Goal: Transaction & Acquisition: Book appointment/travel/reservation

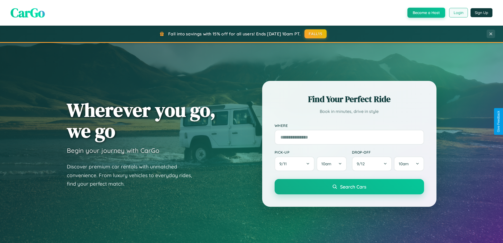
click at [458, 13] on button "Login" at bounding box center [458, 13] width 19 height 10
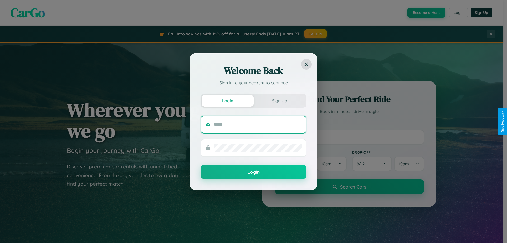
click at [258, 124] on input "text" at bounding box center [258, 124] width 88 height 8
type input "**********"
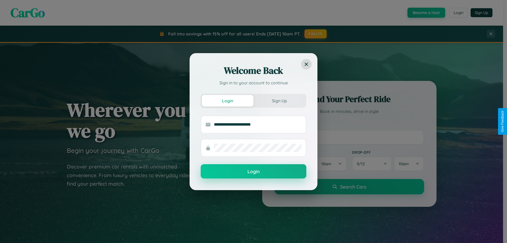
click at [254, 171] on button "Login" at bounding box center [254, 171] width 106 height 14
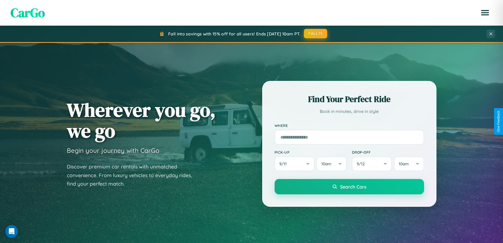
click at [316, 34] on button "FALL15" at bounding box center [315, 34] width 23 height 10
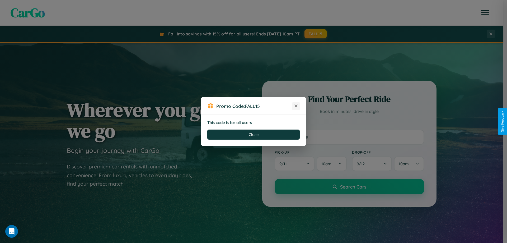
click at [296, 106] on icon at bounding box center [295, 105] width 5 height 5
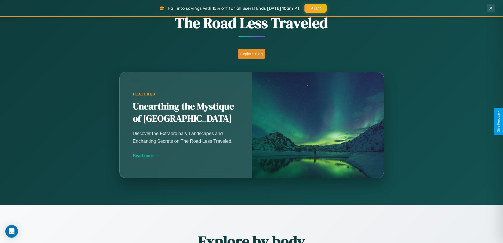
scroll to position [465, 0]
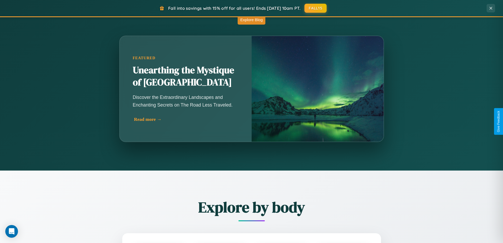
click at [186, 119] on div "Read more →" at bounding box center [187, 119] width 106 height 6
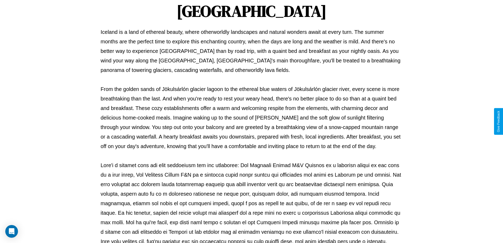
scroll to position [171, 0]
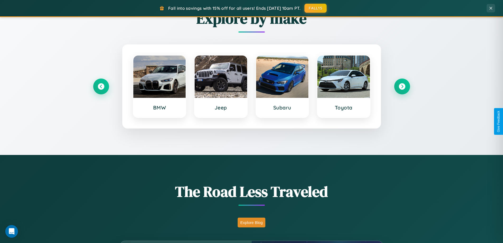
scroll to position [228, 0]
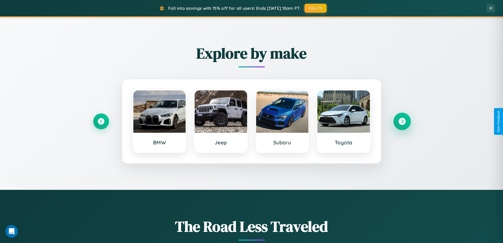
click at [402, 121] on icon at bounding box center [402, 121] width 7 height 7
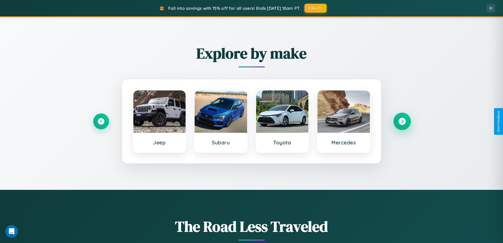
click at [402, 121] on icon at bounding box center [402, 121] width 7 height 7
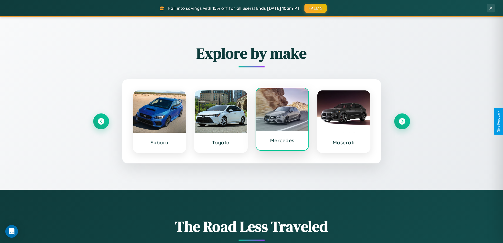
click at [282, 120] on div at bounding box center [282, 109] width 53 height 42
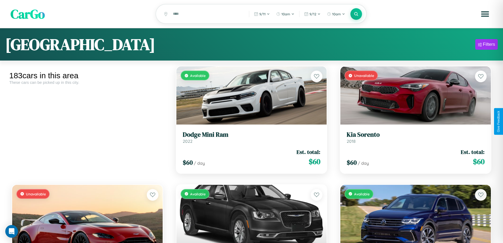
scroll to position [32, 0]
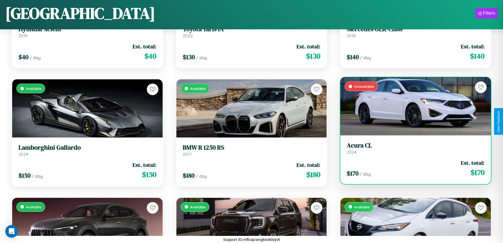
click at [412, 107] on div "Unavailable" at bounding box center [416, 106] width 151 height 58
click at [412, 106] on div "Unavailable" at bounding box center [416, 106] width 151 height 58
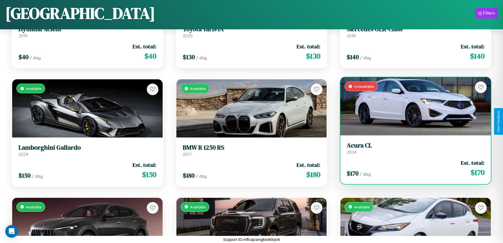
click at [412, 106] on div "Unavailable" at bounding box center [416, 106] width 151 height 58
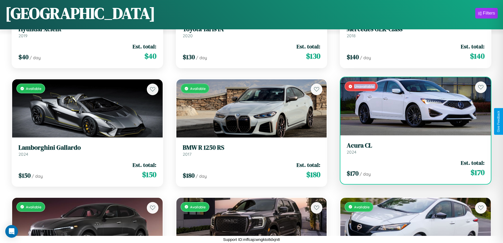
click at [412, 106] on div "Unavailable" at bounding box center [416, 106] width 151 height 58
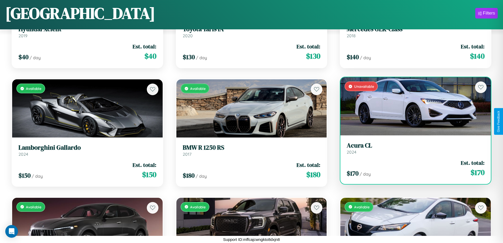
click at [412, 106] on div "Unavailable" at bounding box center [416, 106] width 151 height 58
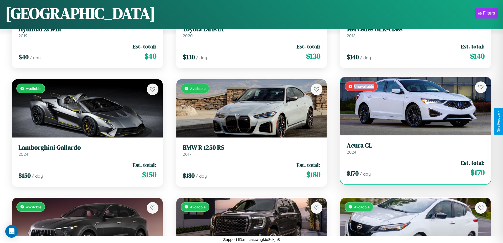
click at [412, 106] on div "Unavailable" at bounding box center [416, 106] width 151 height 58
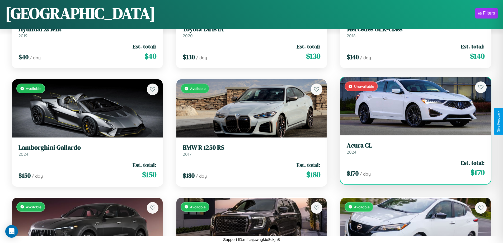
click at [412, 148] on h3 "Acura CL" at bounding box center [416, 146] width 138 height 8
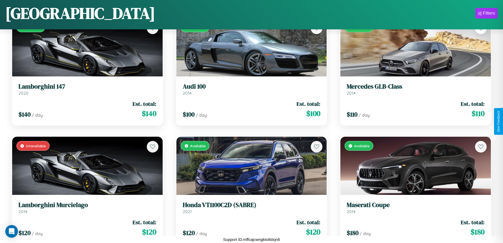
scroll to position [1967, 0]
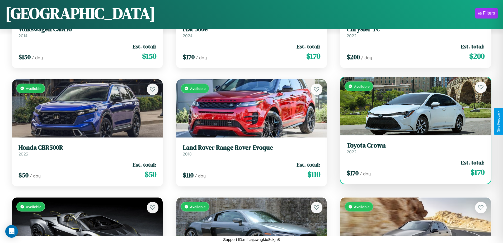
click at [412, 150] on link "Toyota Crown 2022" at bounding box center [416, 148] width 138 height 13
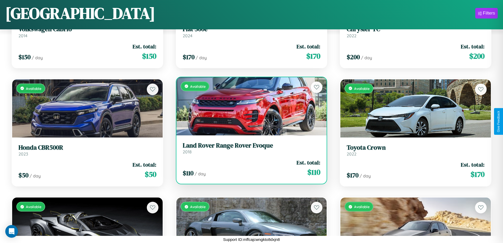
scroll to position [74, 0]
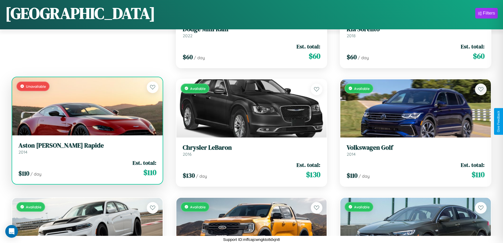
click at [87, 148] on h3 "Aston Martin Rapide" at bounding box center [87, 146] width 138 height 8
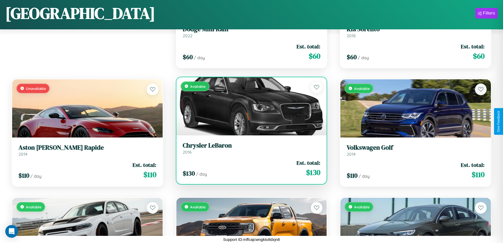
scroll to position [5870, 0]
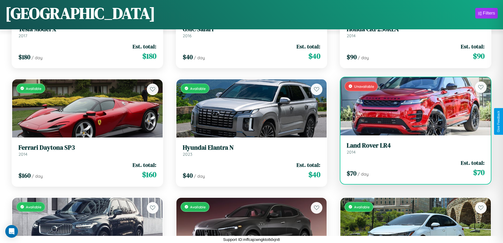
click at [412, 148] on h3 "Land Rover LR4" at bounding box center [416, 146] width 138 height 8
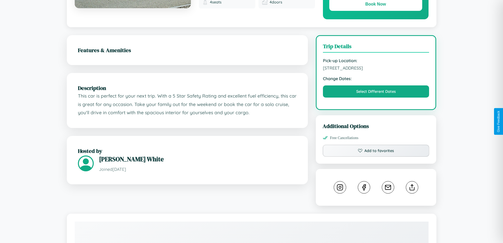
scroll to position [294, 0]
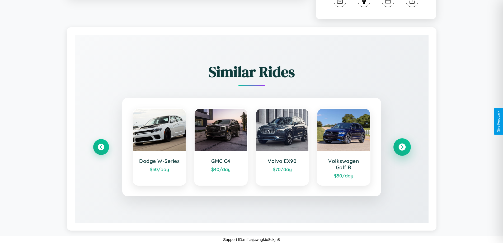
click at [402, 147] on icon at bounding box center [402, 146] width 7 height 7
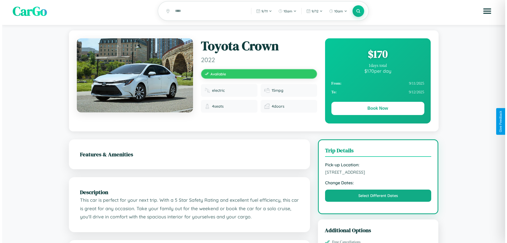
scroll to position [0, 0]
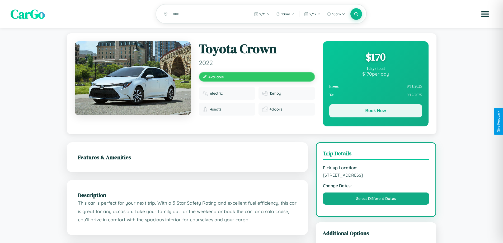
click at [376, 111] on button "Book Now" at bounding box center [375, 110] width 93 height 13
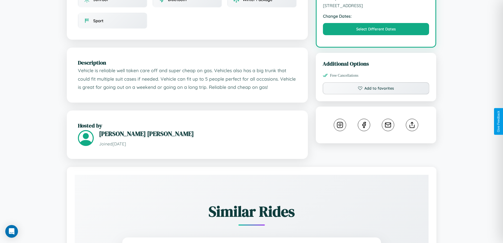
scroll to position [190, 0]
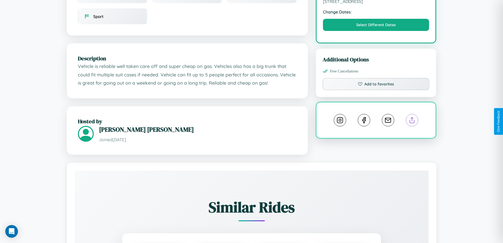
click at [412, 121] on line at bounding box center [412, 119] width 0 height 4
